Goal: Transaction & Acquisition: Purchase product/service

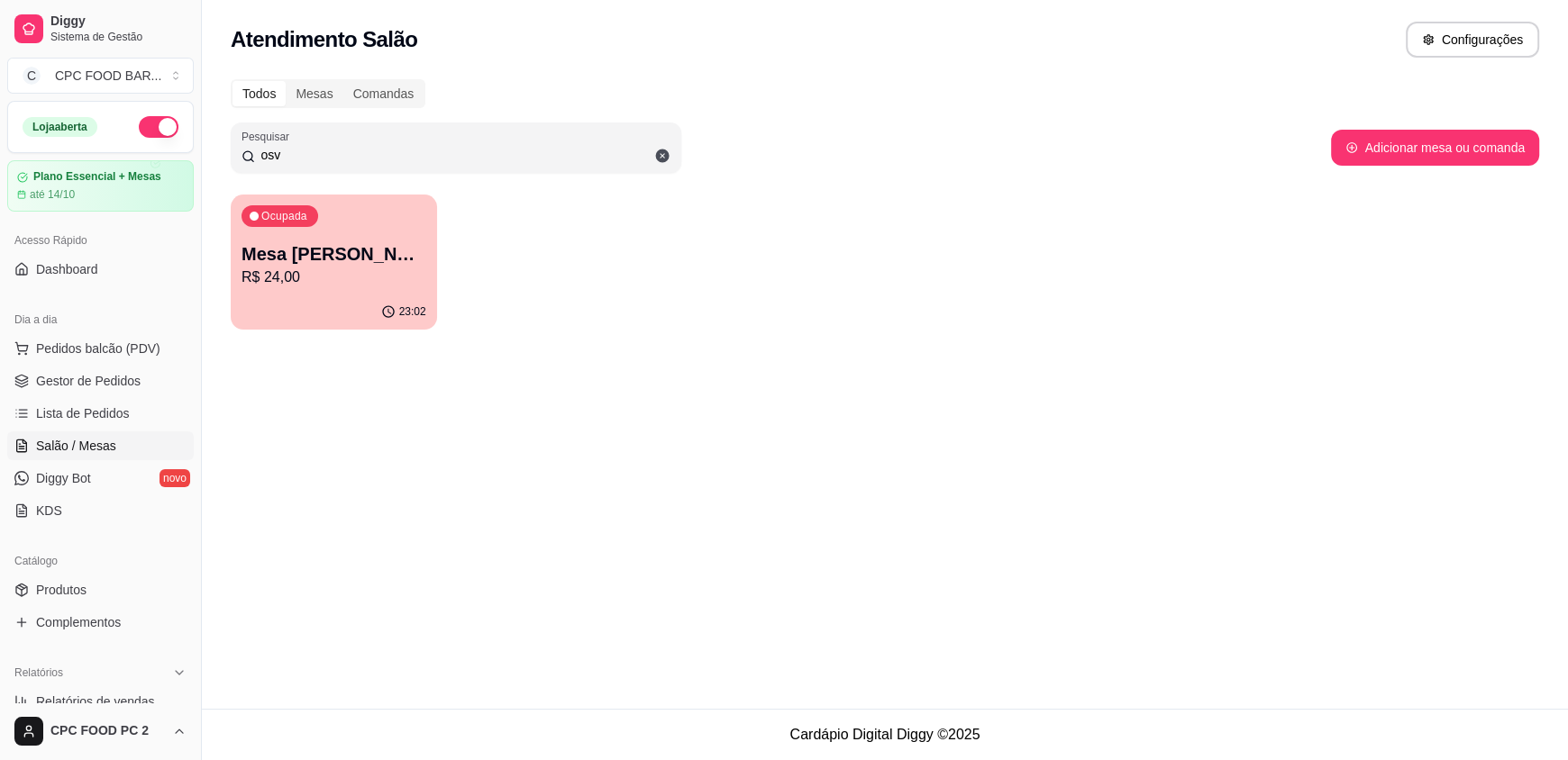
type input "osv"
click at [358, 255] on p "Mesa [PERSON_NAME]" at bounding box center [334, 254] width 184 height 25
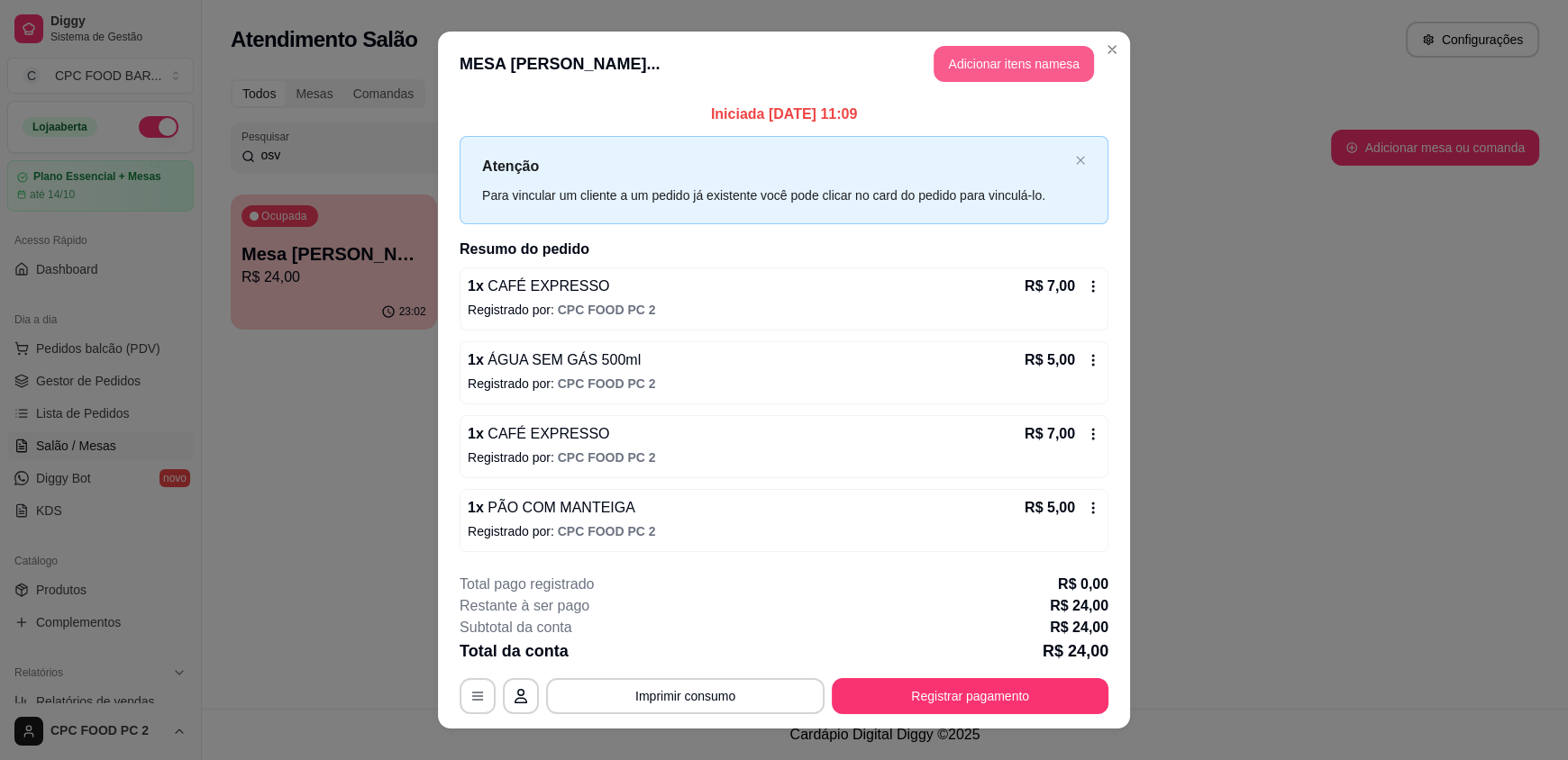
click at [954, 68] on button "Adicionar itens na mesa" at bounding box center [1013, 64] width 161 height 36
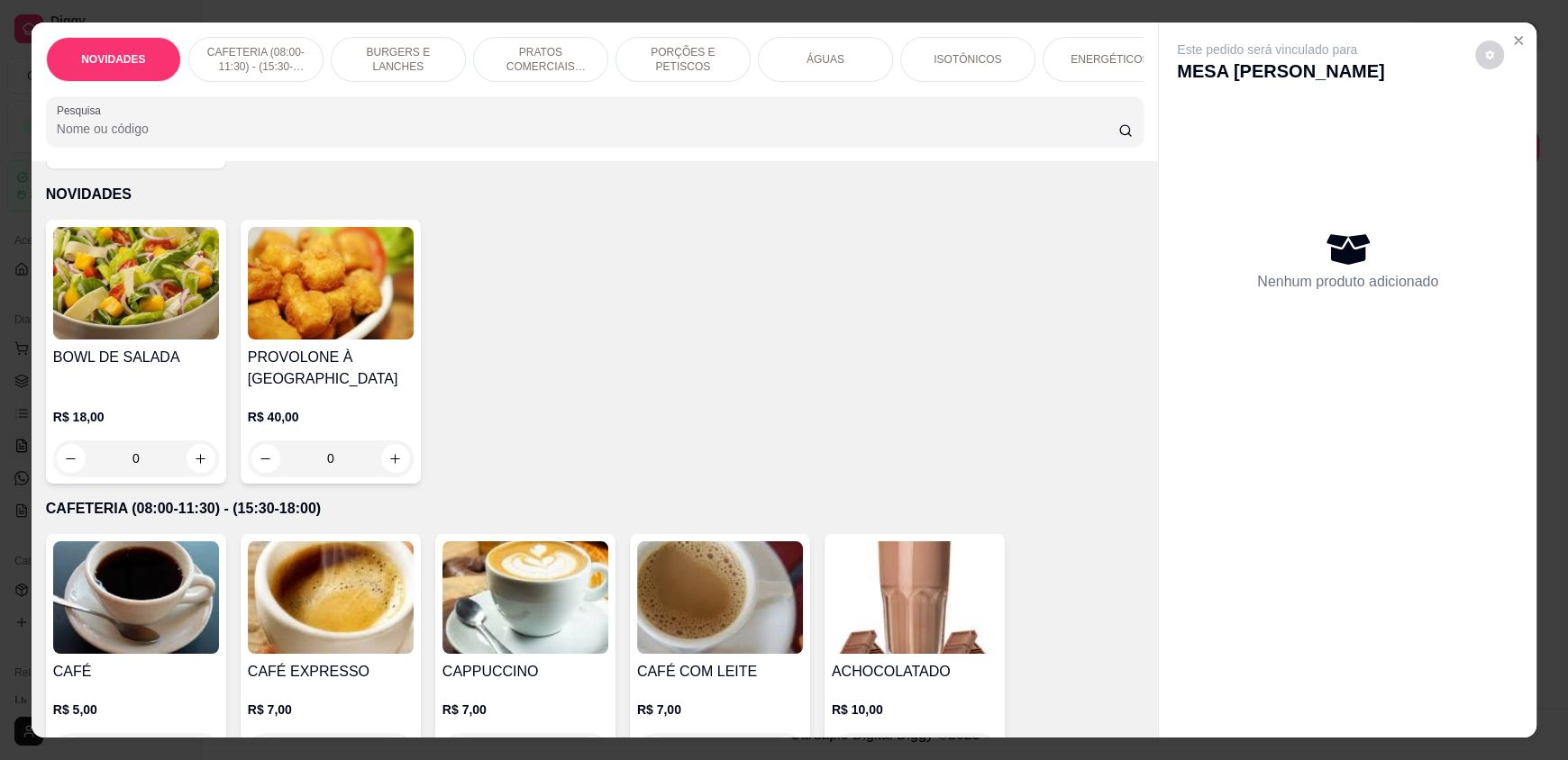
scroll to position [180, 0]
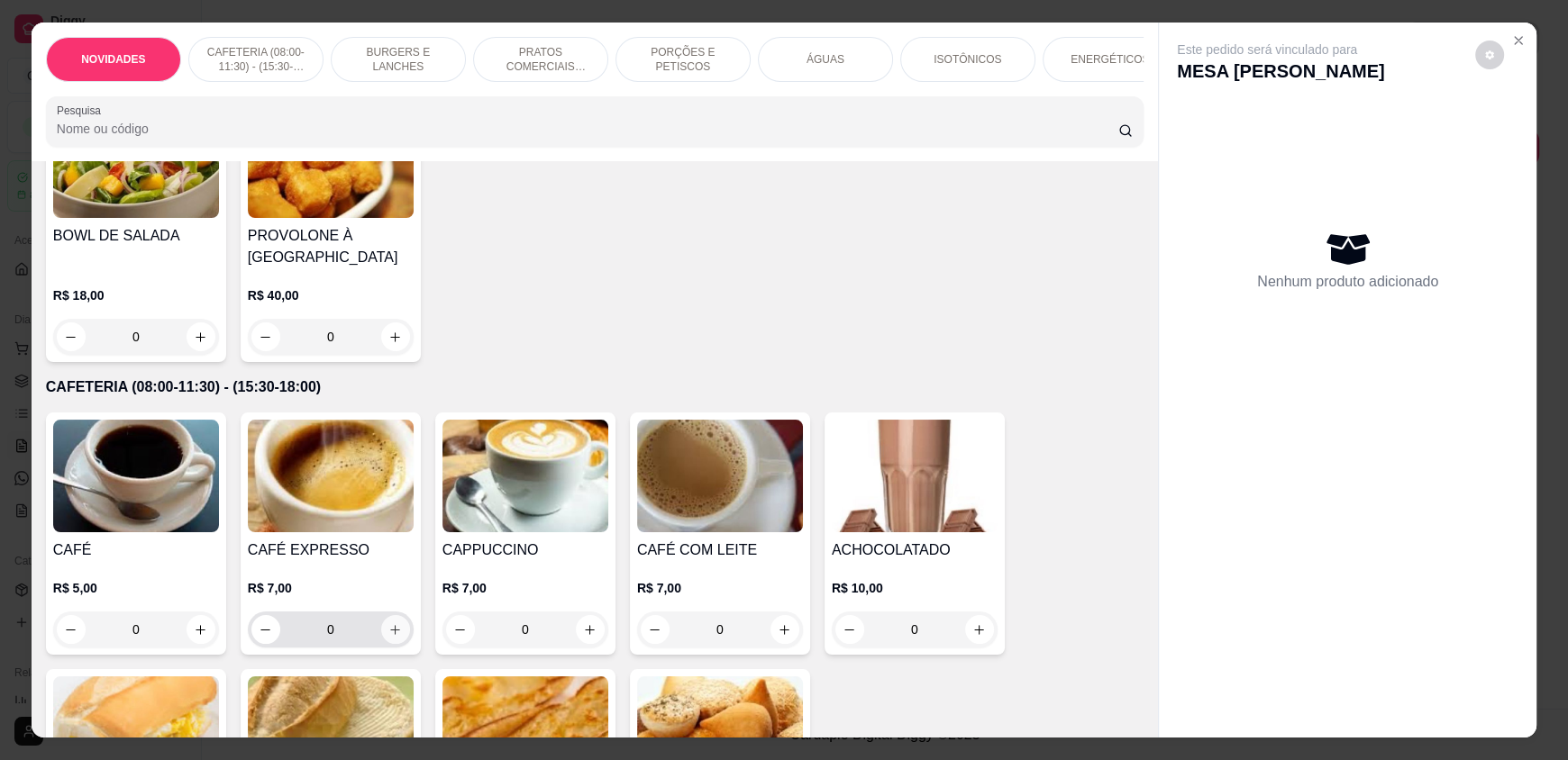
click at [392, 637] on icon "increase-product-quantity" at bounding box center [395, 629] width 13 height 13
type input "1"
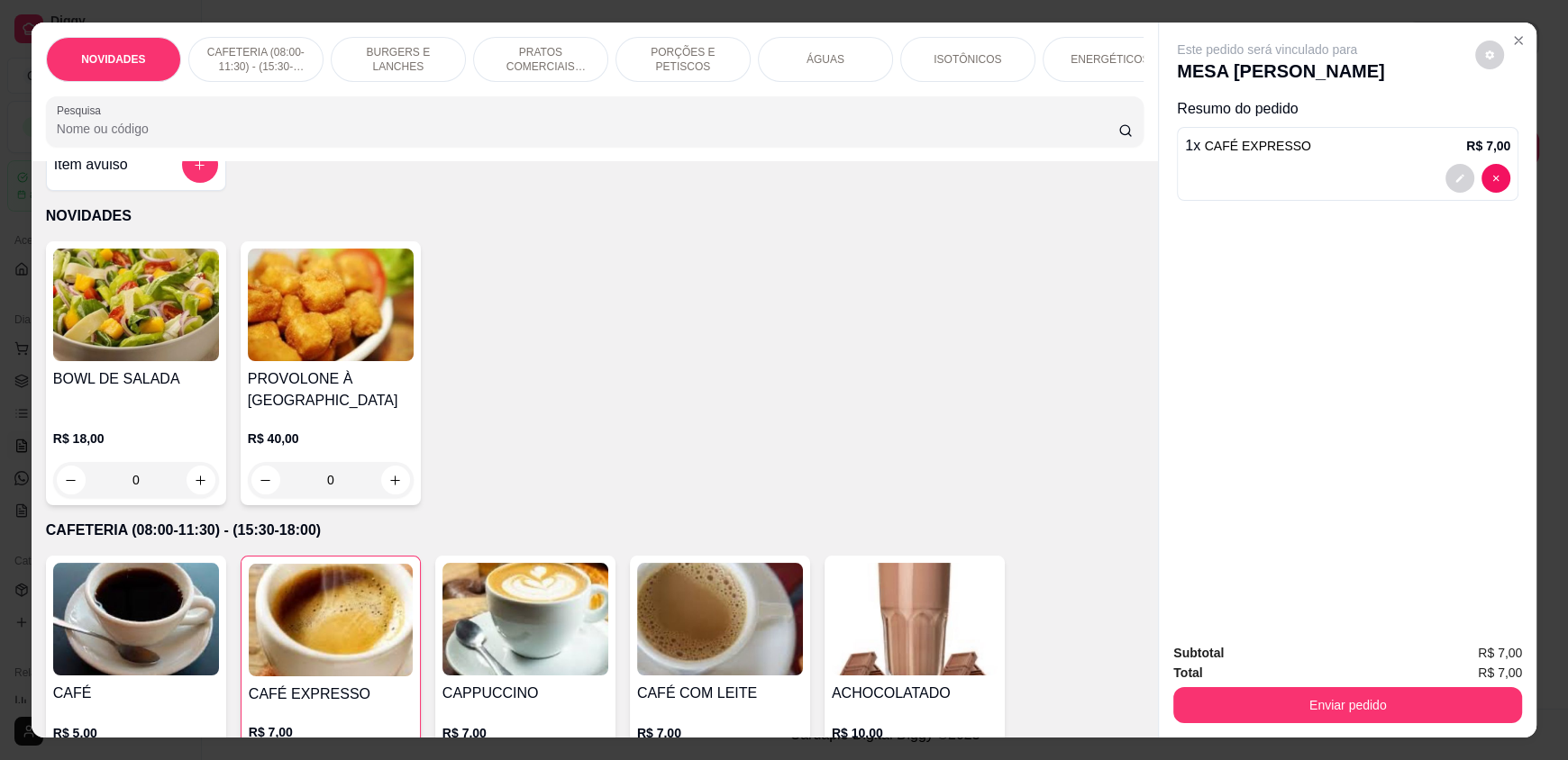
scroll to position [0, 0]
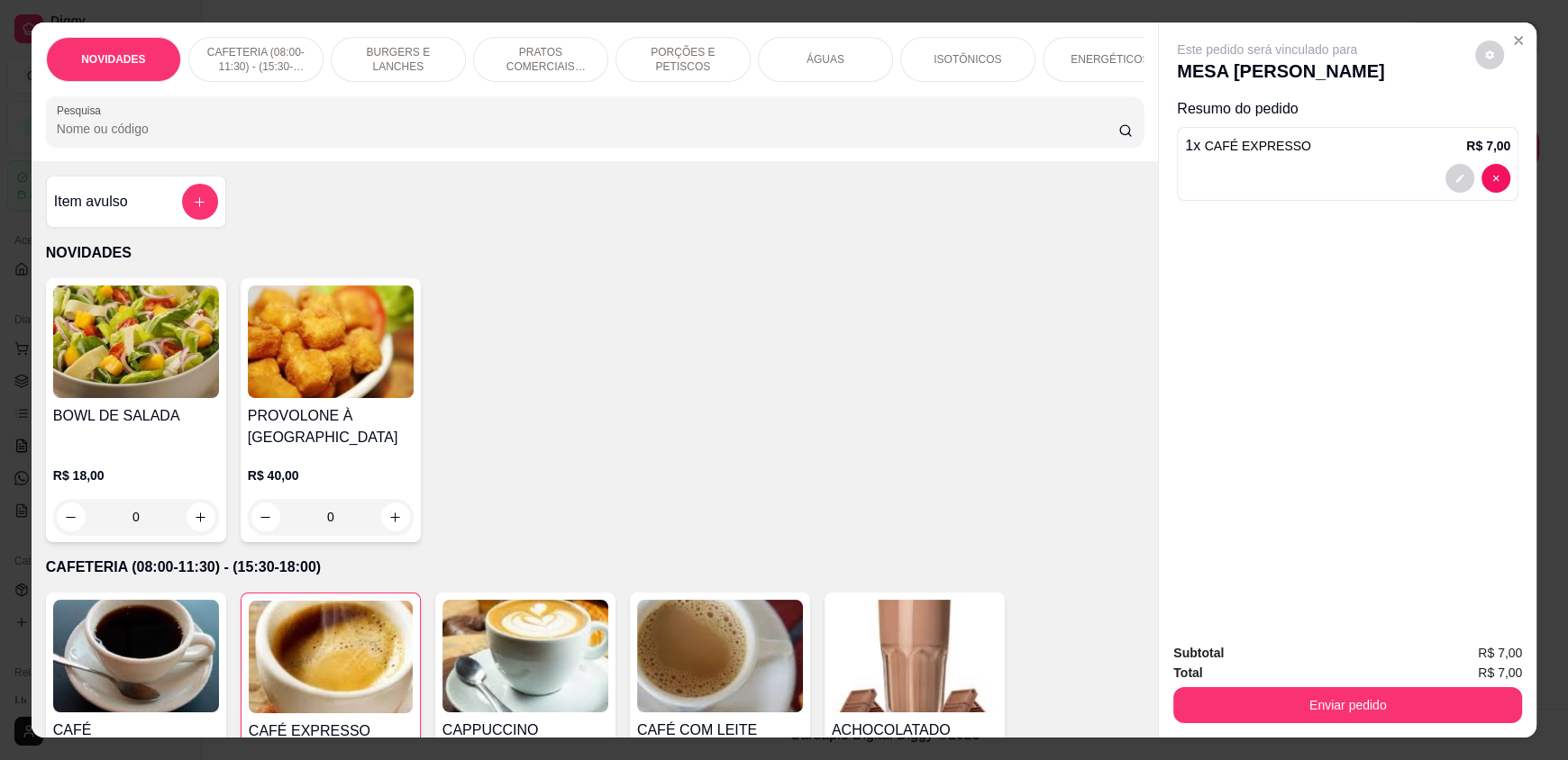
click at [797, 50] on div "ÁGUAS" at bounding box center [825, 59] width 135 height 45
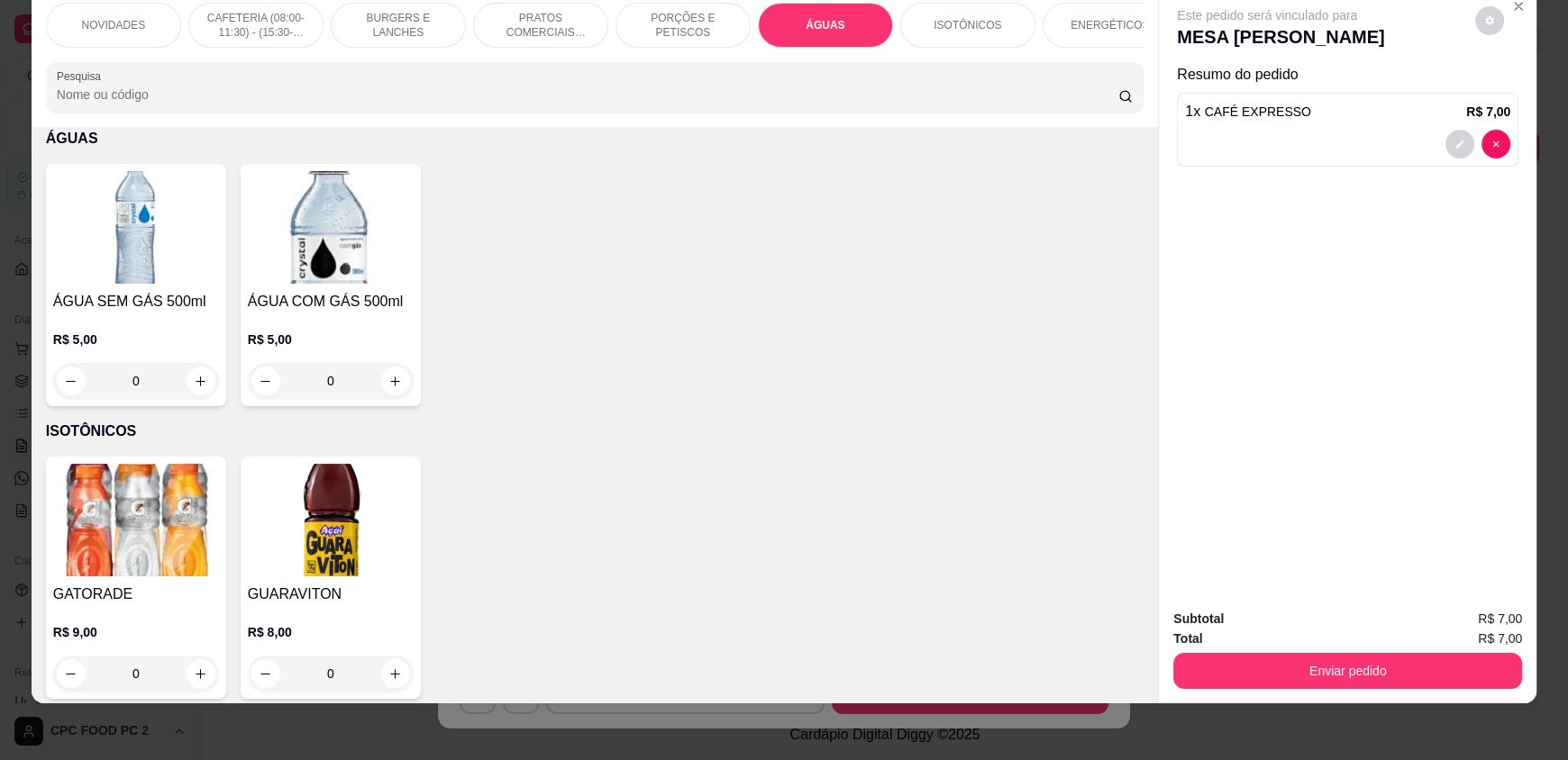
click at [406, 388] on div "0" at bounding box center [331, 380] width 165 height 36
click at [393, 388] on icon "increase-product-quantity" at bounding box center [395, 381] width 13 height 13
type input "1"
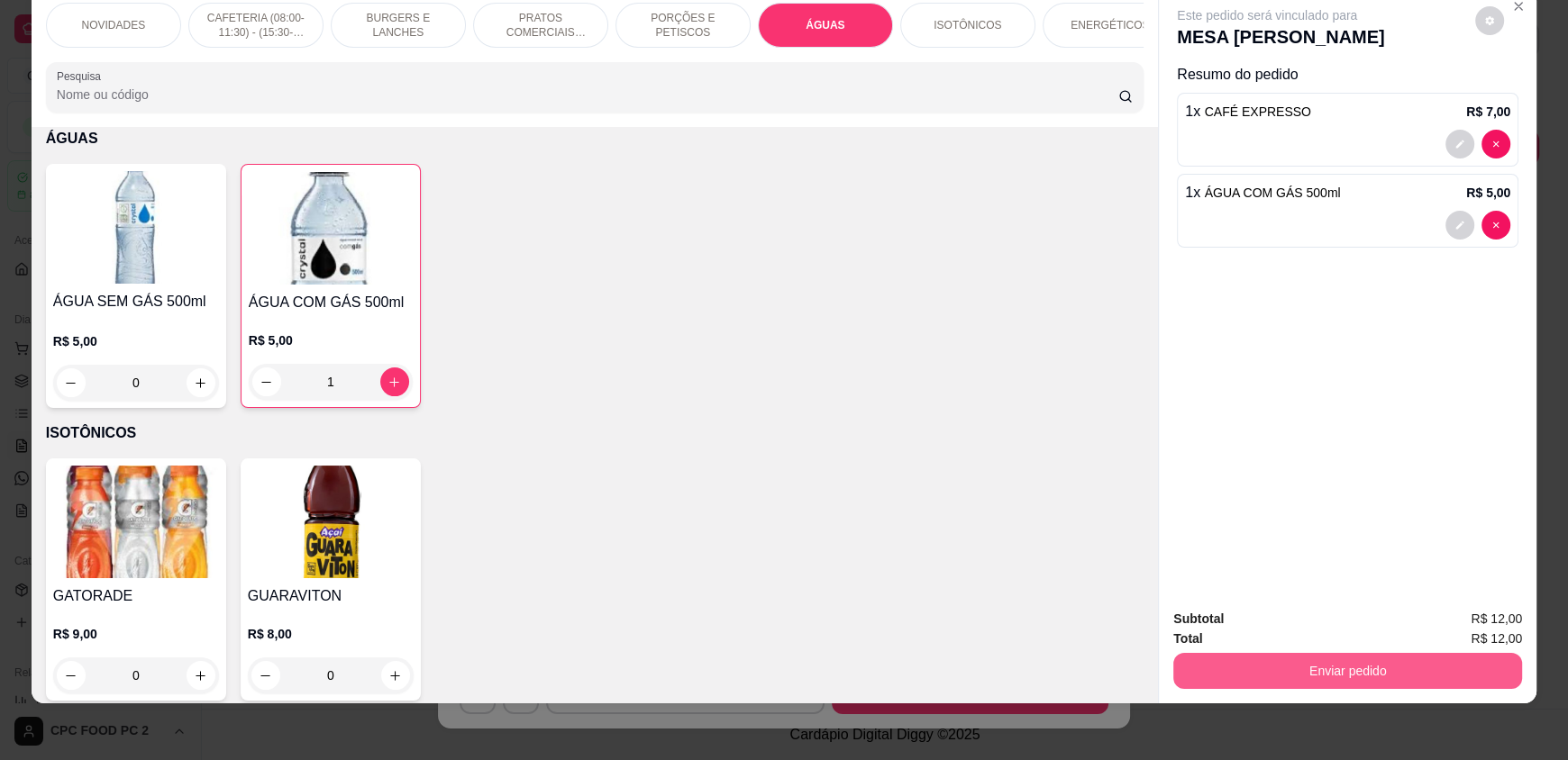
click at [1312, 665] on button "Enviar pedido" at bounding box center [1347, 671] width 349 height 36
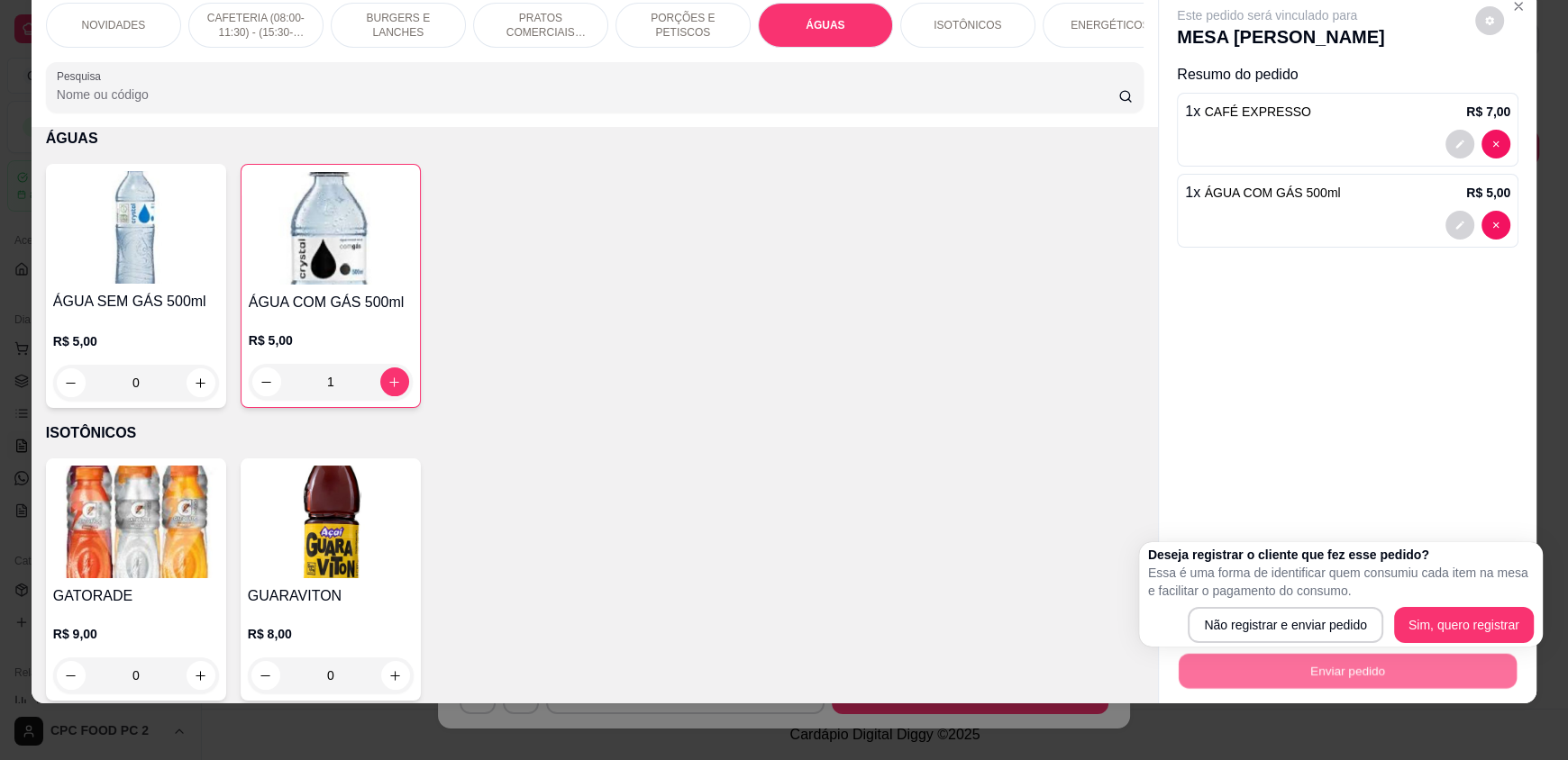
click at [1306, 648] on div "Enviar pedido" at bounding box center [1347, 668] width 349 height 40
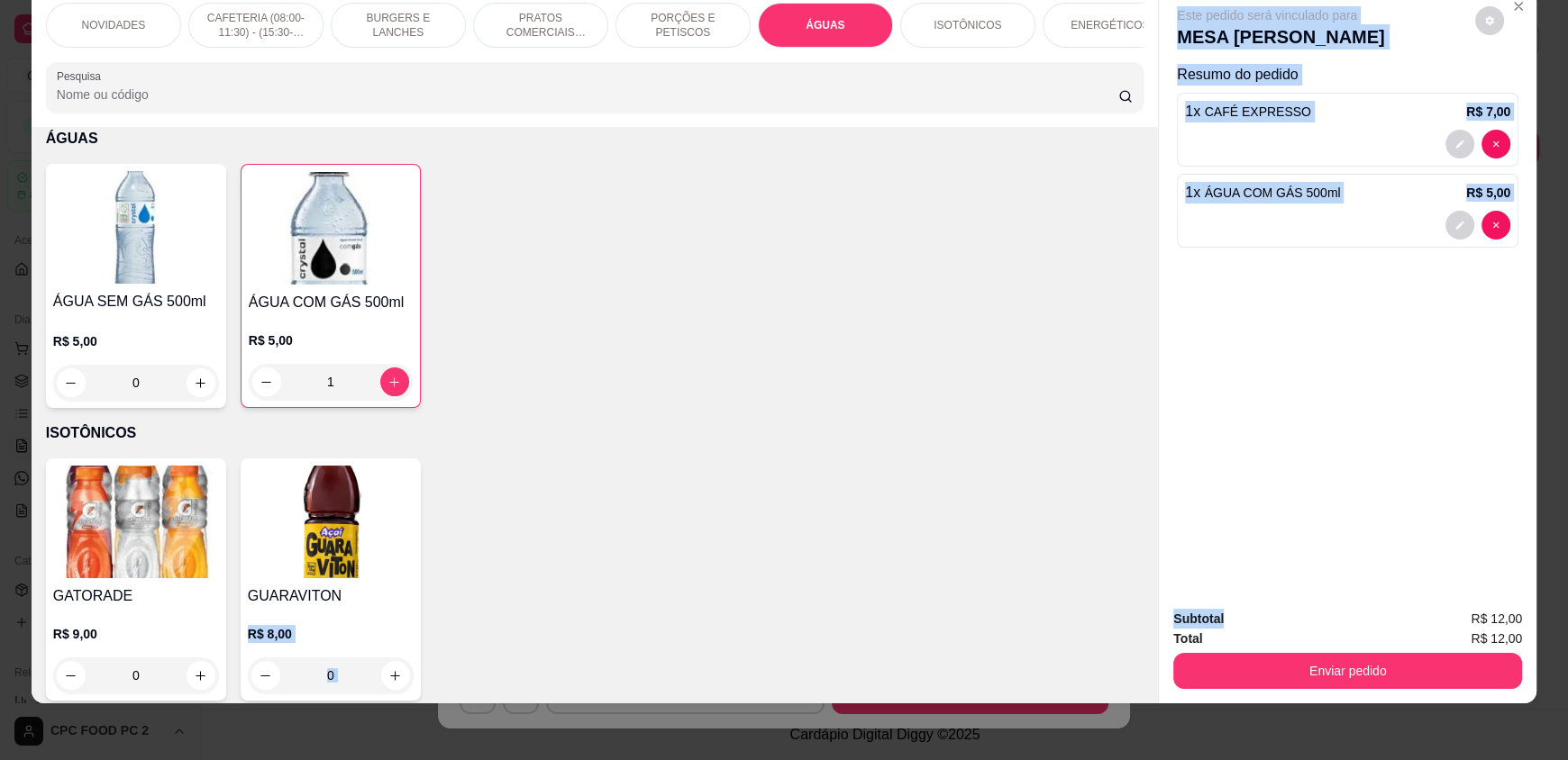
drag, startPoint x: 1311, startPoint y: 617, endPoint x: 986, endPoint y: 602, distance: 325.3
click at [993, 609] on div "NOVIDADES CAFETERIA (08:00-11:30) - (15:30-18:00) BURGERS E LANCHES PRATOS COME…" at bounding box center [784, 346] width 1505 height 714
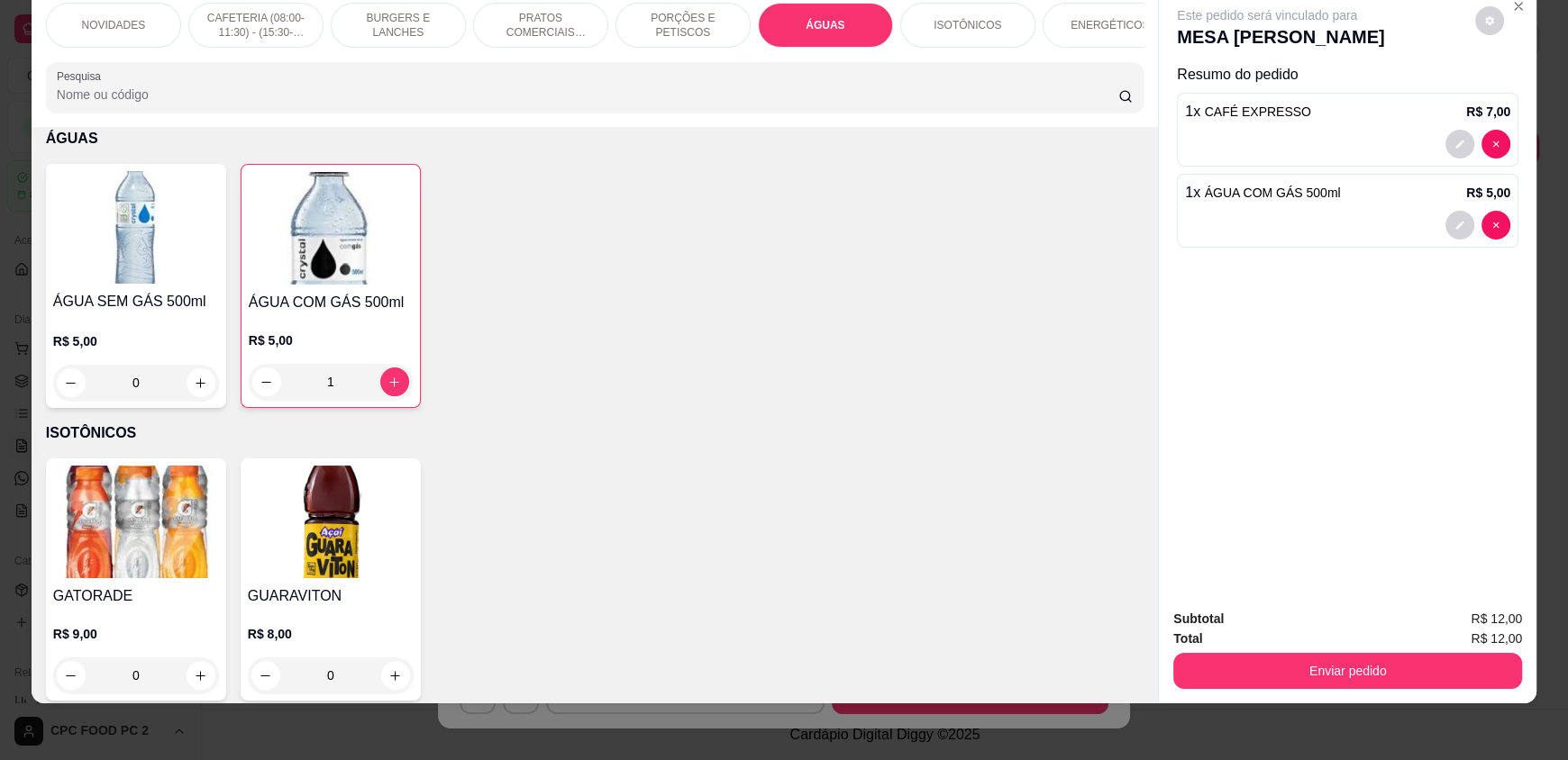
click at [914, 558] on div "GATORADE R$ 9,00 0 GUARAVITON R$ 8,00 0" at bounding box center [594, 580] width 1097 height 242
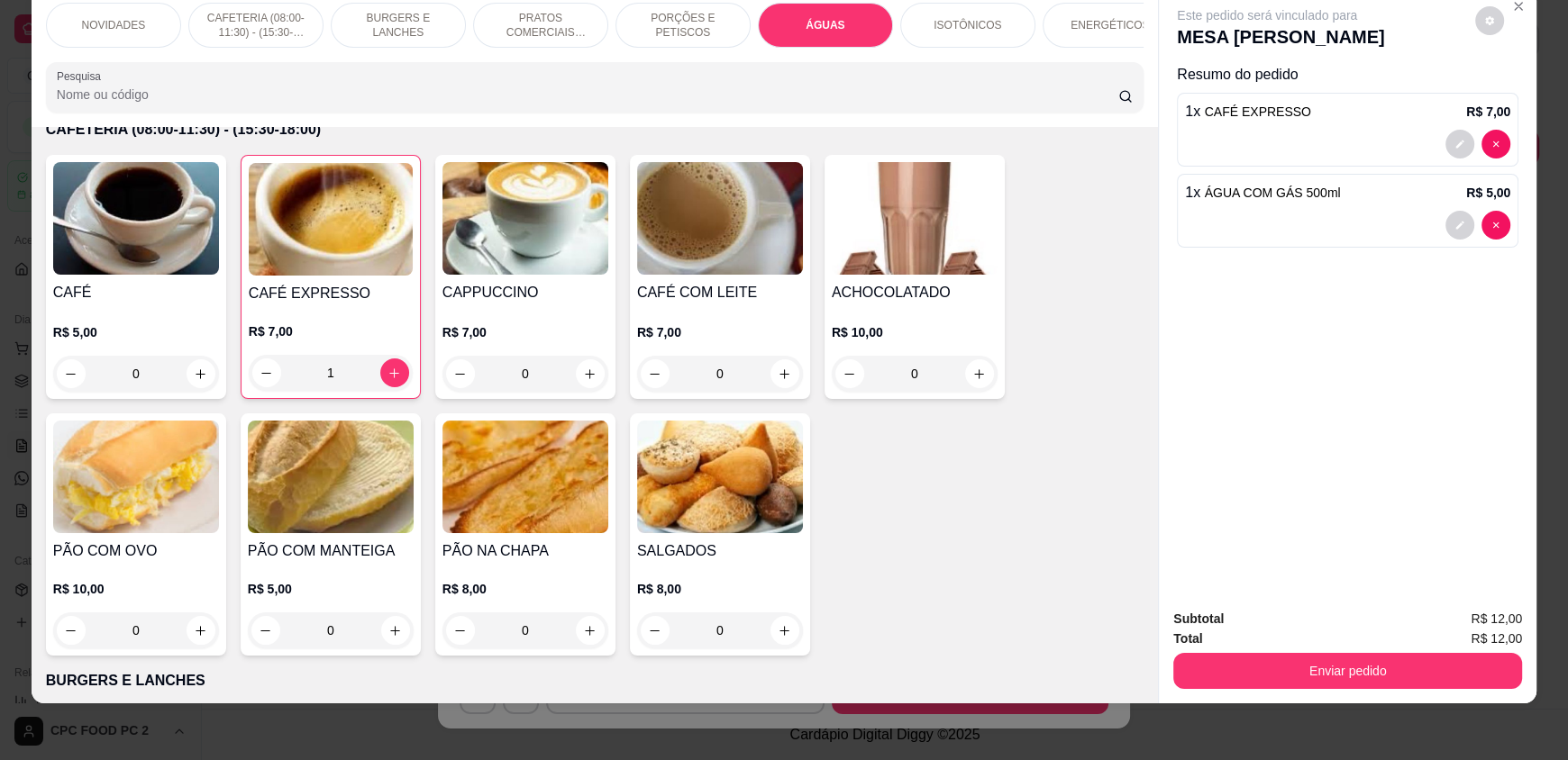
scroll to position [475, 0]
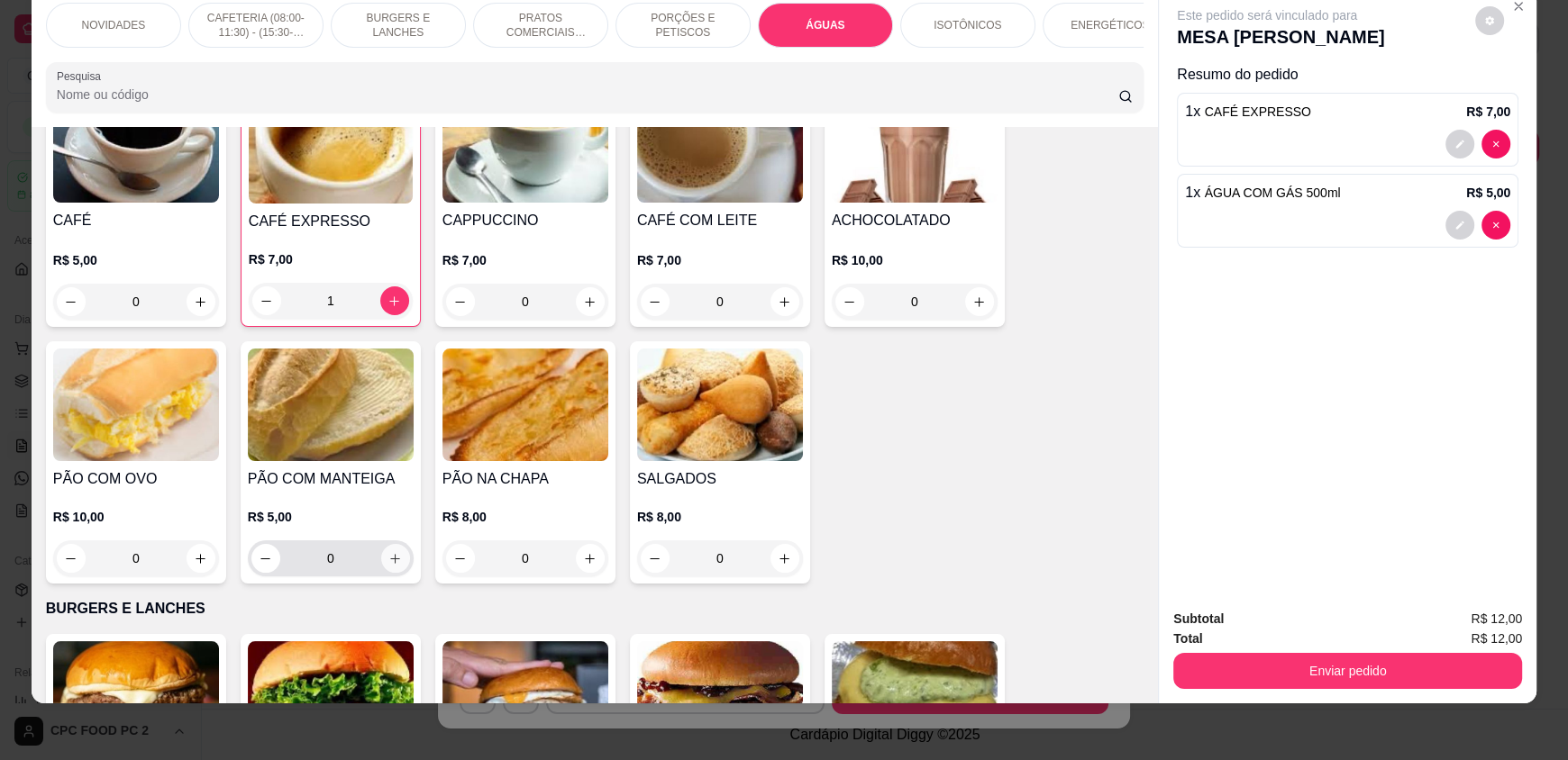
click at [388, 566] on icon "increase-product-quantity" at bounding box center [395, 559] width 13 height 13
type input "1"
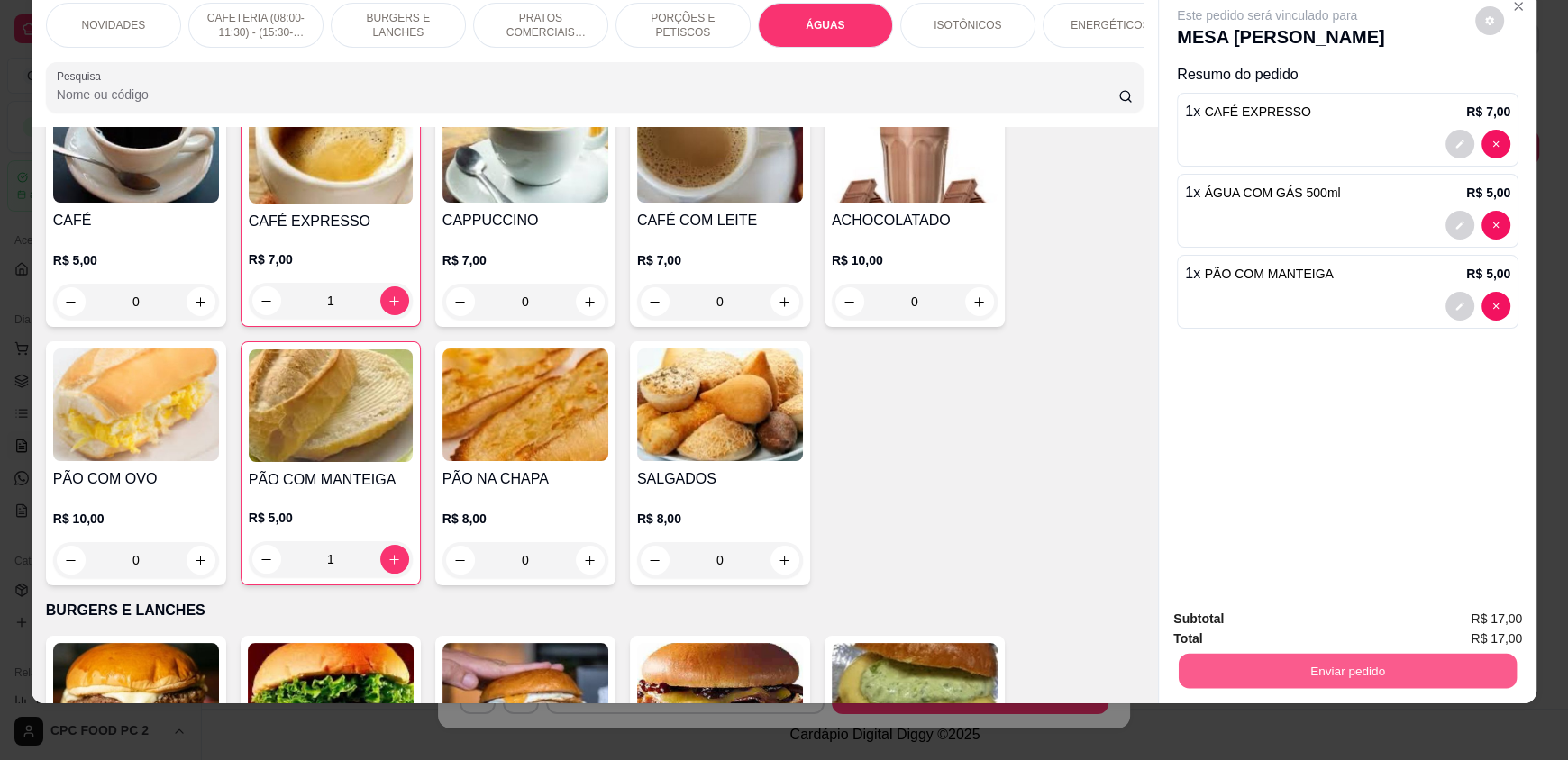
click at [1309, 671] on button "Enviar pedido" at bounding box center [1347, 670] width 337 height 35
click at [1310, 618] on button "Não registrar e enviar pedido" at bounding box center [1287, 626] width 187 height 34
